Goal: Task Accomplishment & Management: Use online tool/utility

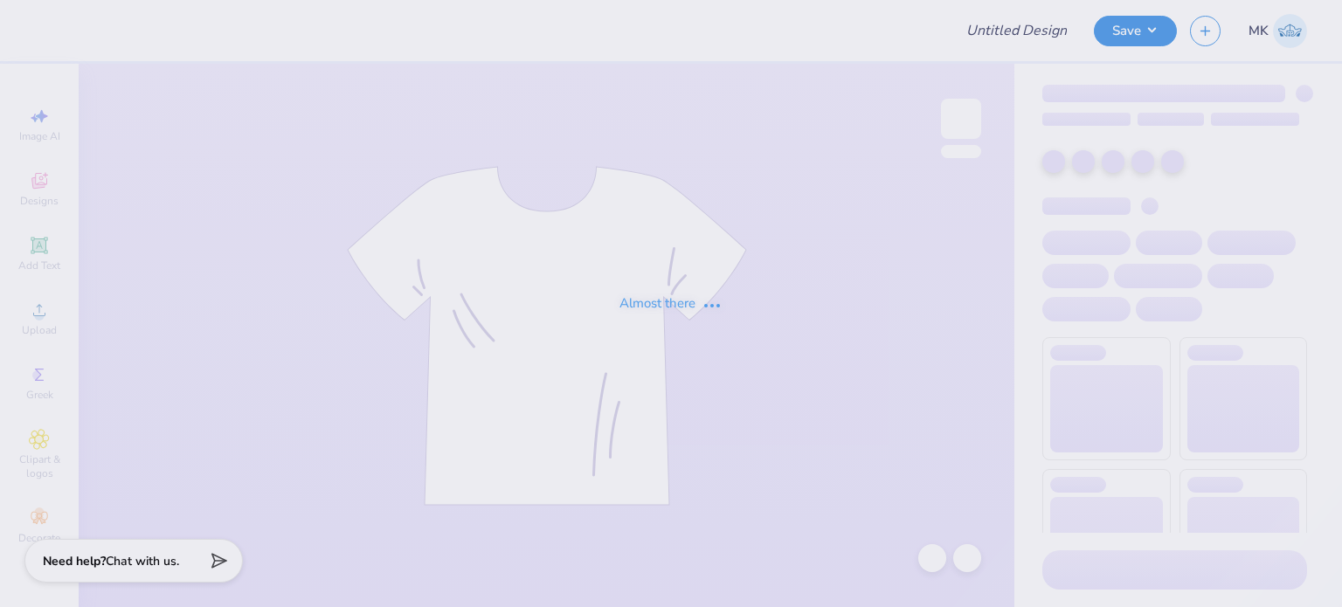
type input "DDD hoodie"
type input "1"
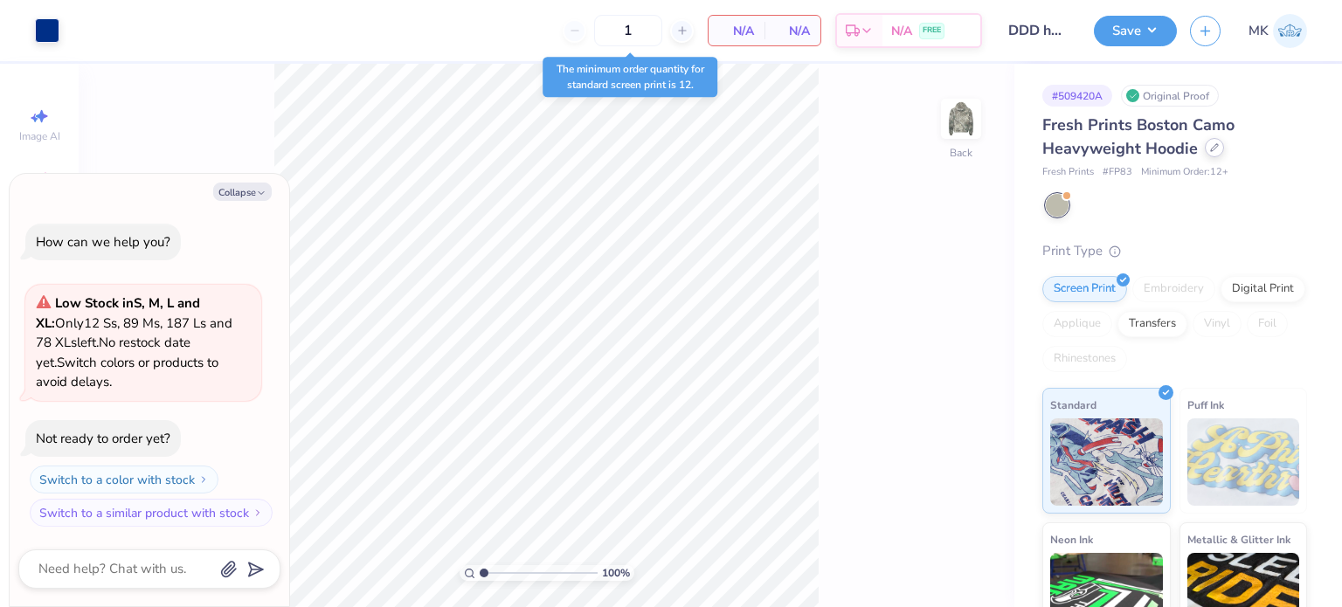
click at [1213, 152] on icon at bounding box center [1214, 147] width 9 height 9
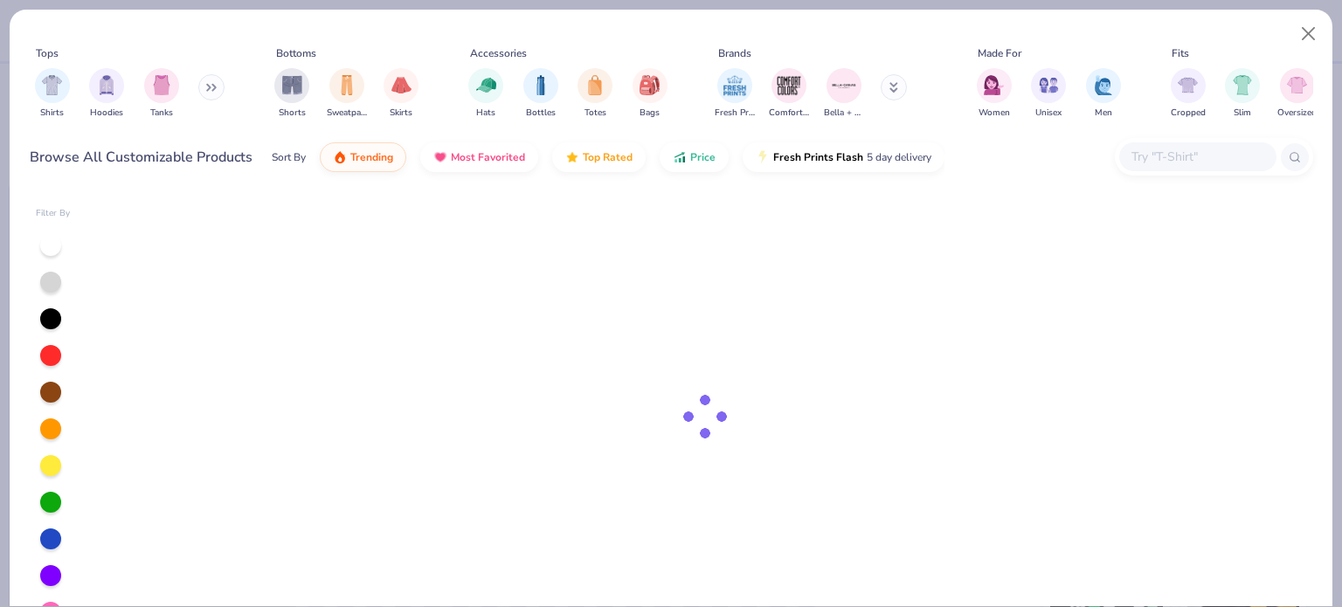
click at [208, 89] on icon at bounding box center [208, 88] width 3 height 6
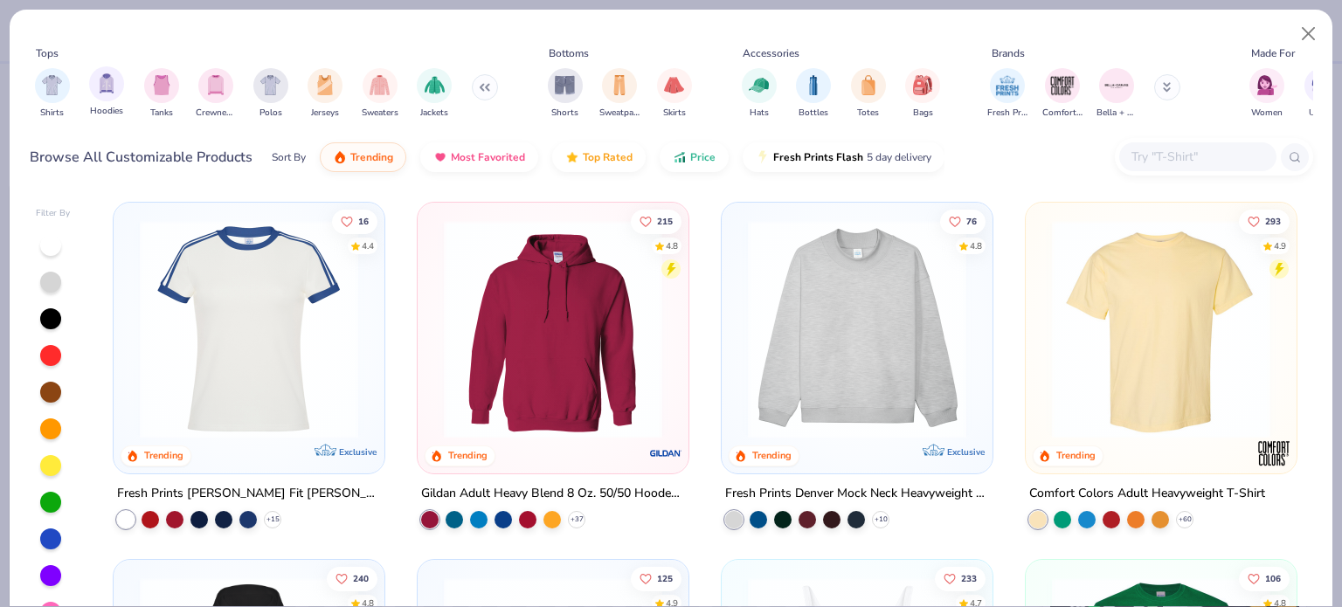
click at [114, 100] on div "Hoodies" at bounding box center [106, 92] width 35 height 52
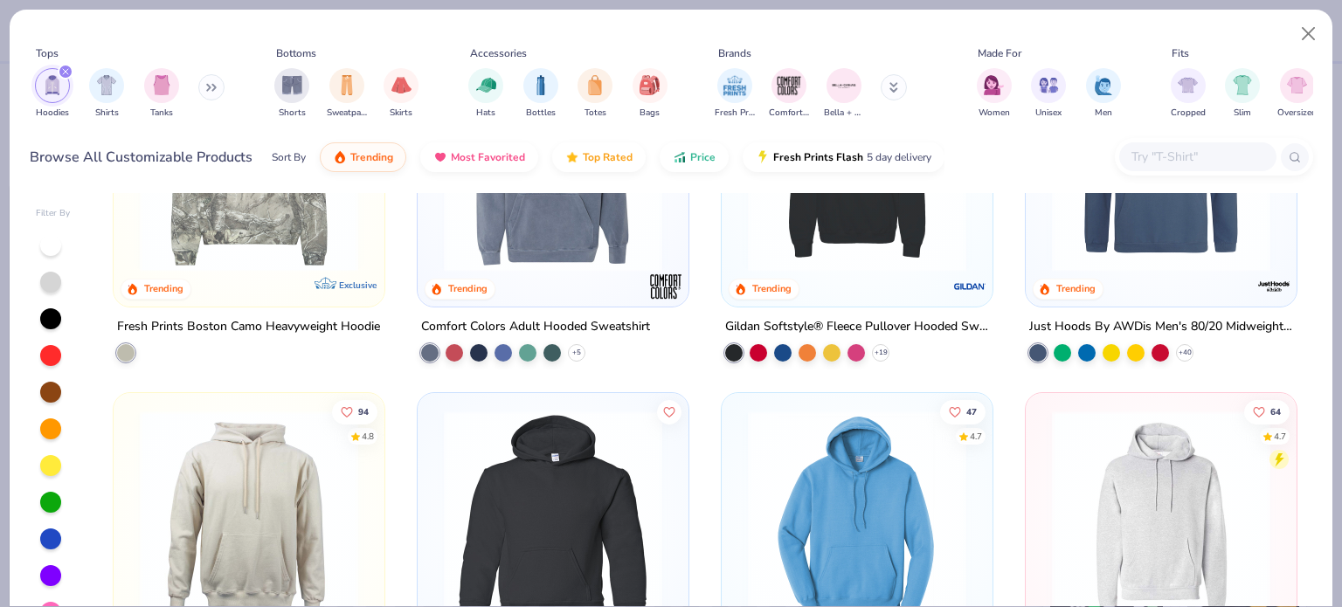
scroll to position [349, 0]
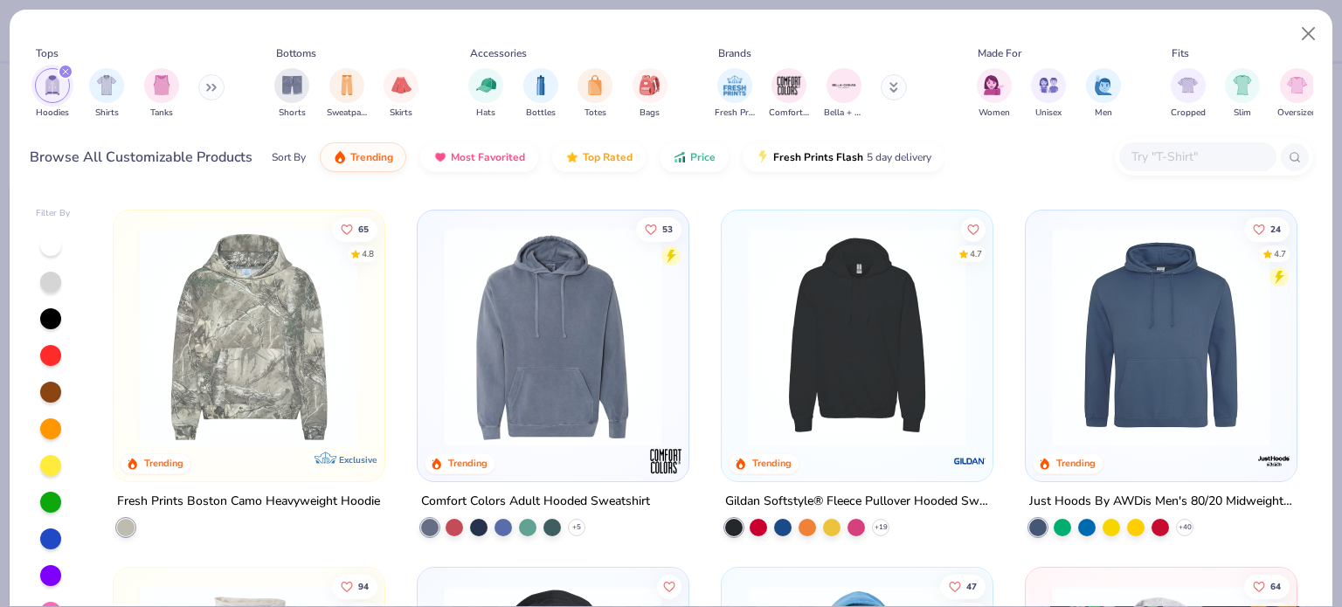
click at [844, 349] on img at bounding box center [857, 337] width 236 height 218
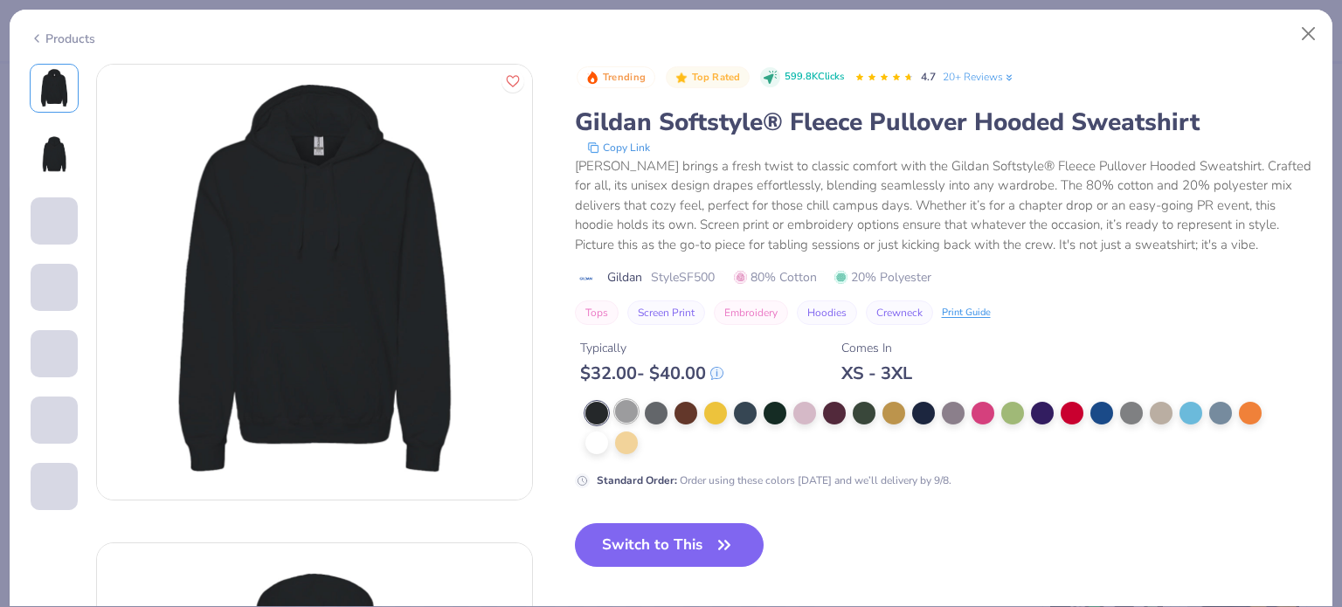
click at [617, 404] on div at bounding box center [626, 411] width 23 height 23
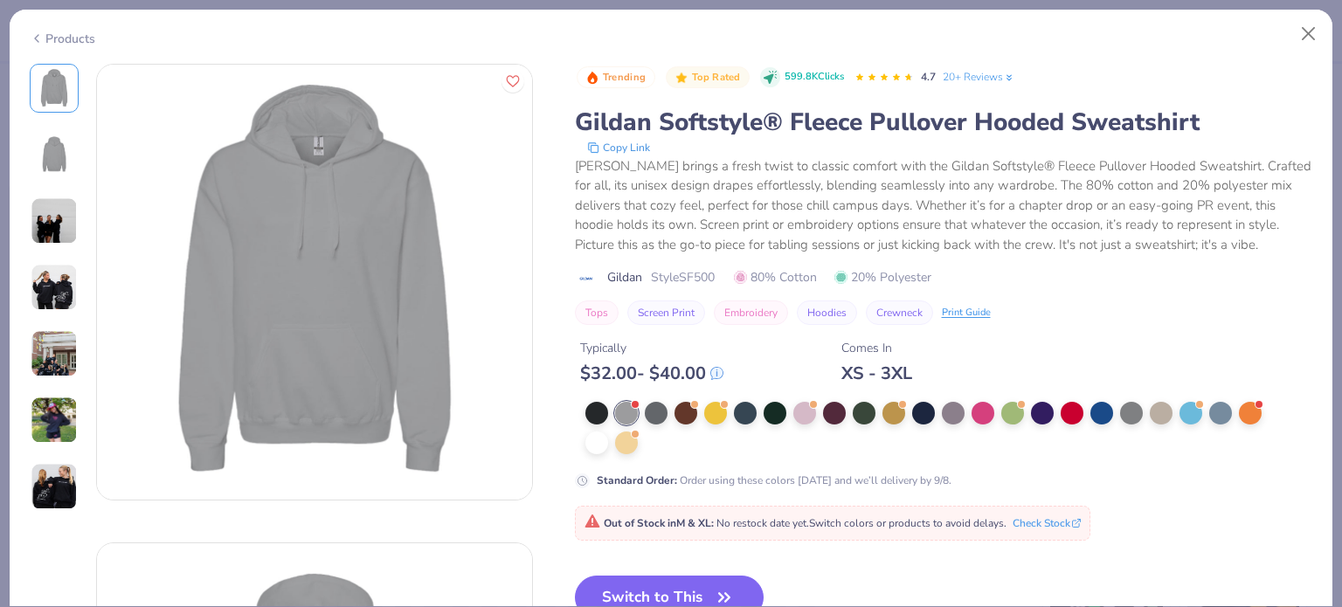
scroll to position [175, 0]
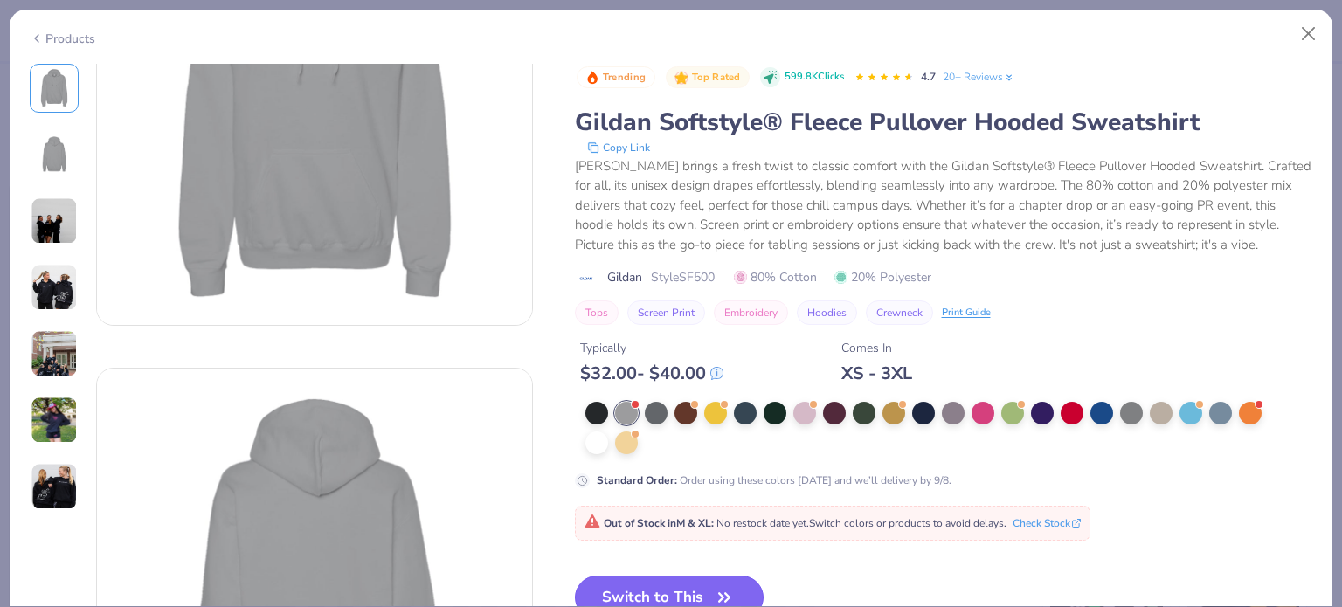
click at [664, 580] on button "Switch to This" at bounding box center [670, 598] width 190 height 44
click at [688, 582] on button "Switch to This" at bounding box center [670, 598] width 190 height 44
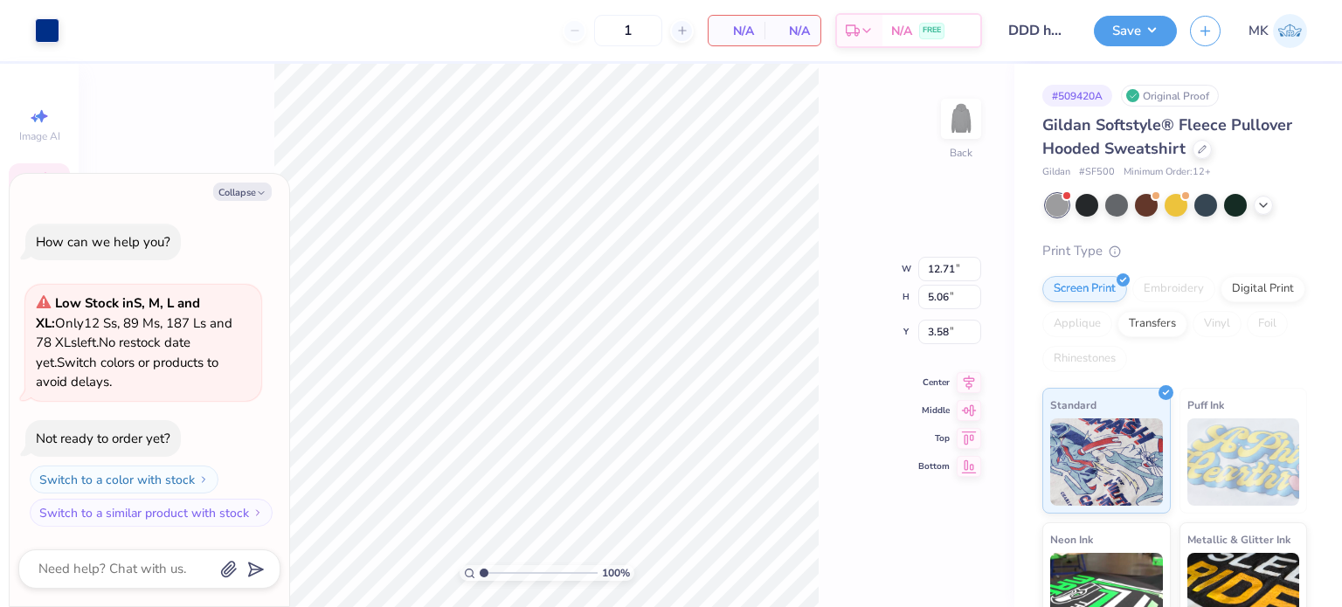
type textarea "x"
type input "10.48"
type input "4.18"
type input "3.50"
type textarea "x"
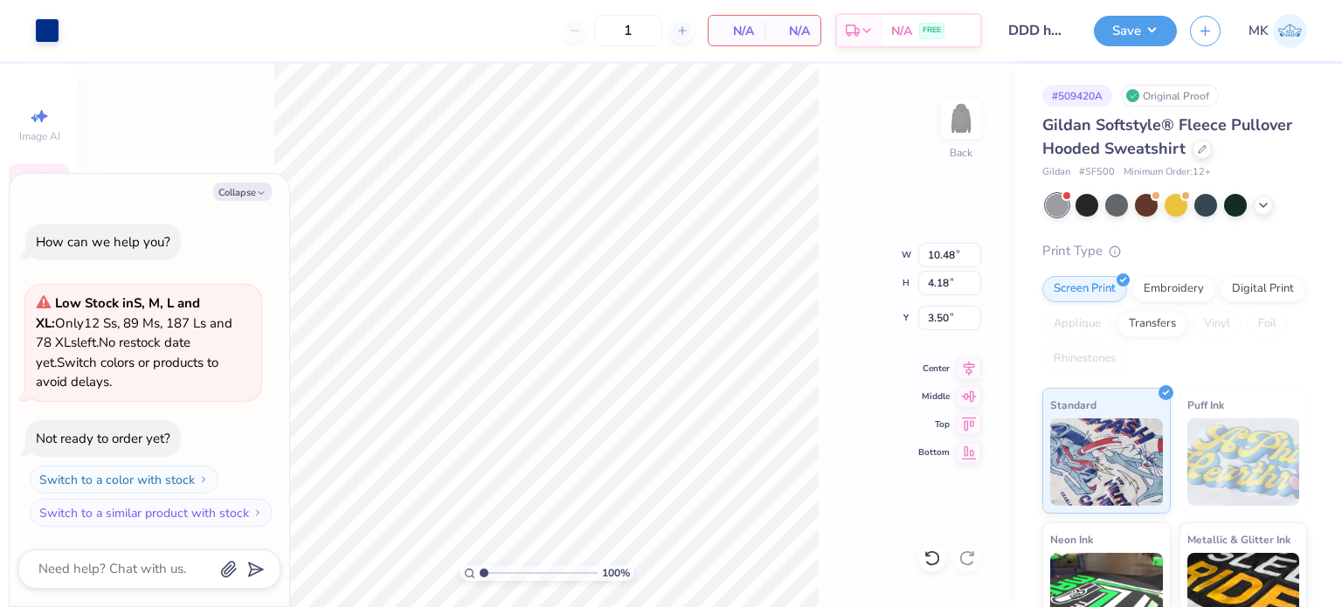
type input "3.60"
click at [1123, 39] on button "Save" at bounding box center [1135, 28] width 83 height 31
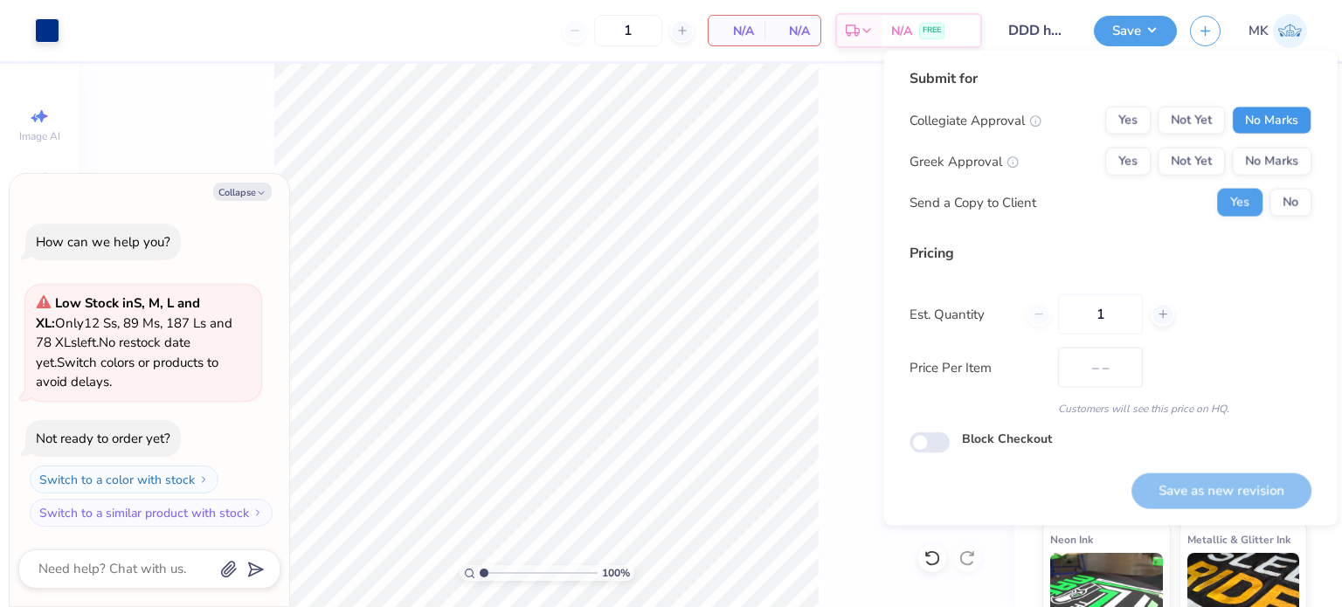
click at [1242, 118] on button "No Marks" at bounding box center [1272, 121] width 80 height 28
click at [1130, 161] on button "Yes" at bounding box center [1127, 162] width 45 height 28
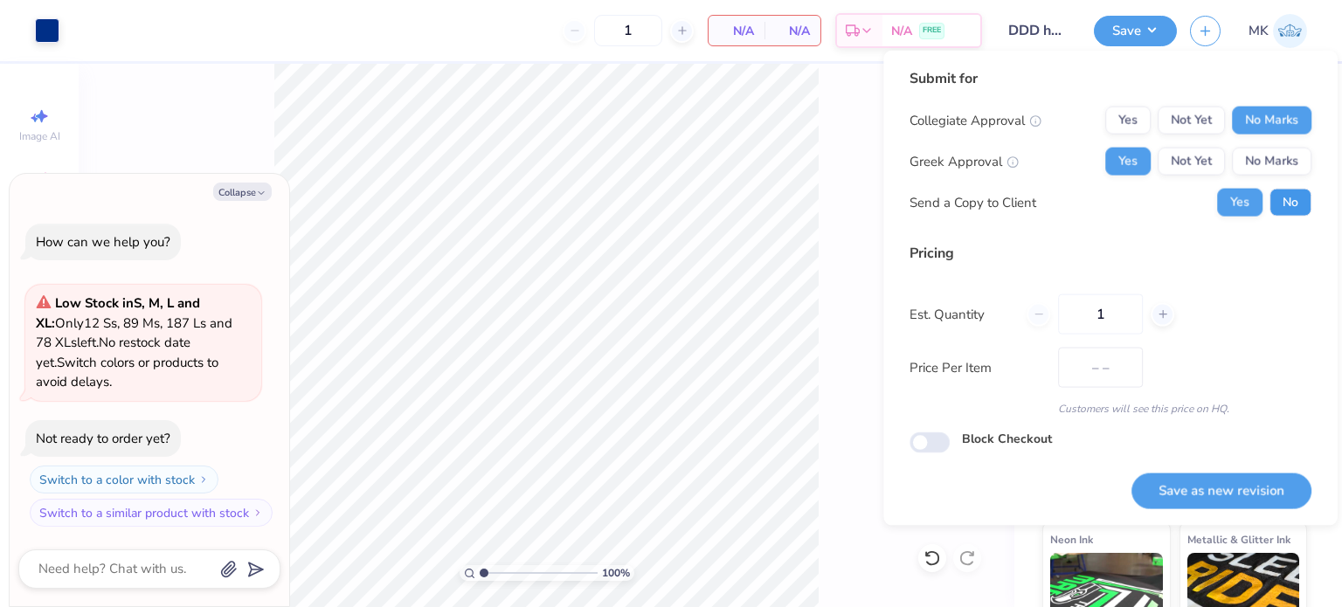
click at [1289, 209] on button "No" at bounding box center [1290, 203] width 42 height 28
type textarea "x"
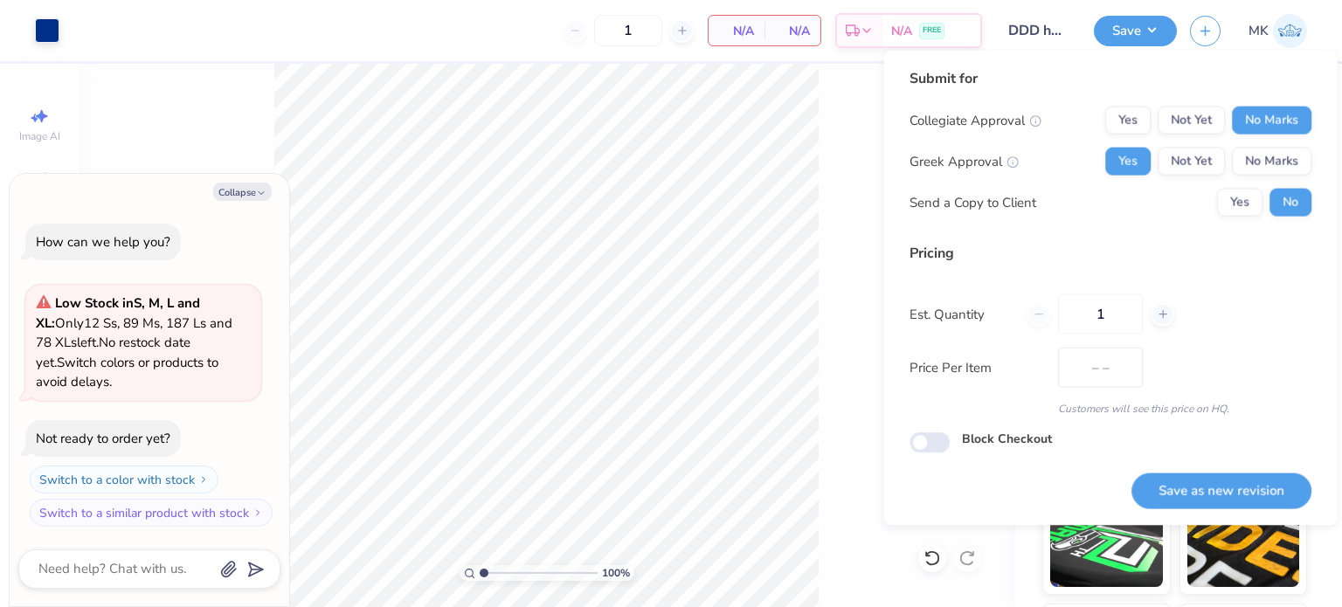
scroll to position [175, 0]
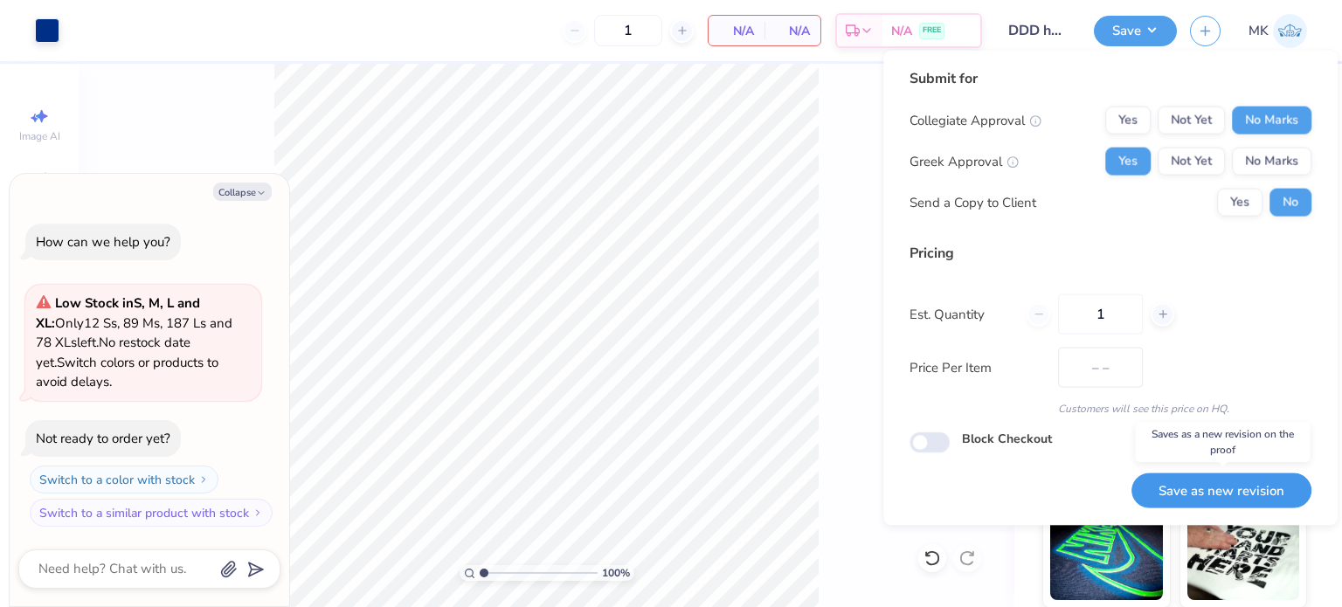
click at [1171, 487] on button "Save as new revision" at bounding box center [1221, 491] width 180 height 36
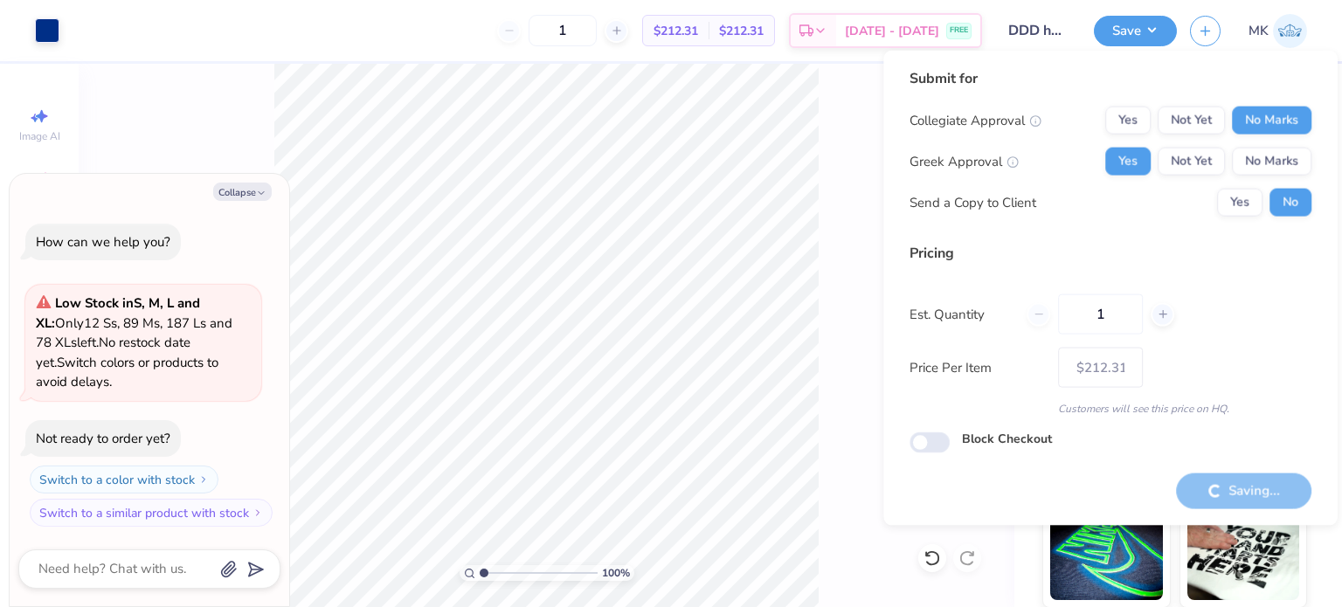
type input "$212.31"
type textarea "x"
